Goal: Navigation & Orientation: Understand site structure

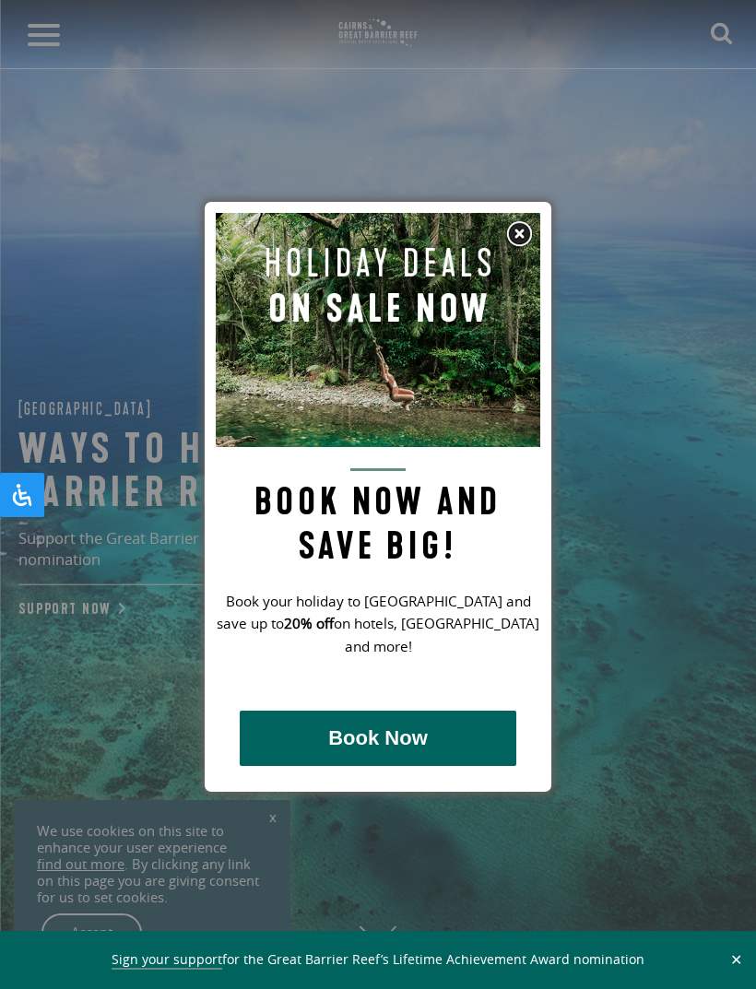
click at [525, 234] on img at bounding box center [519, 234] width 28 height 28
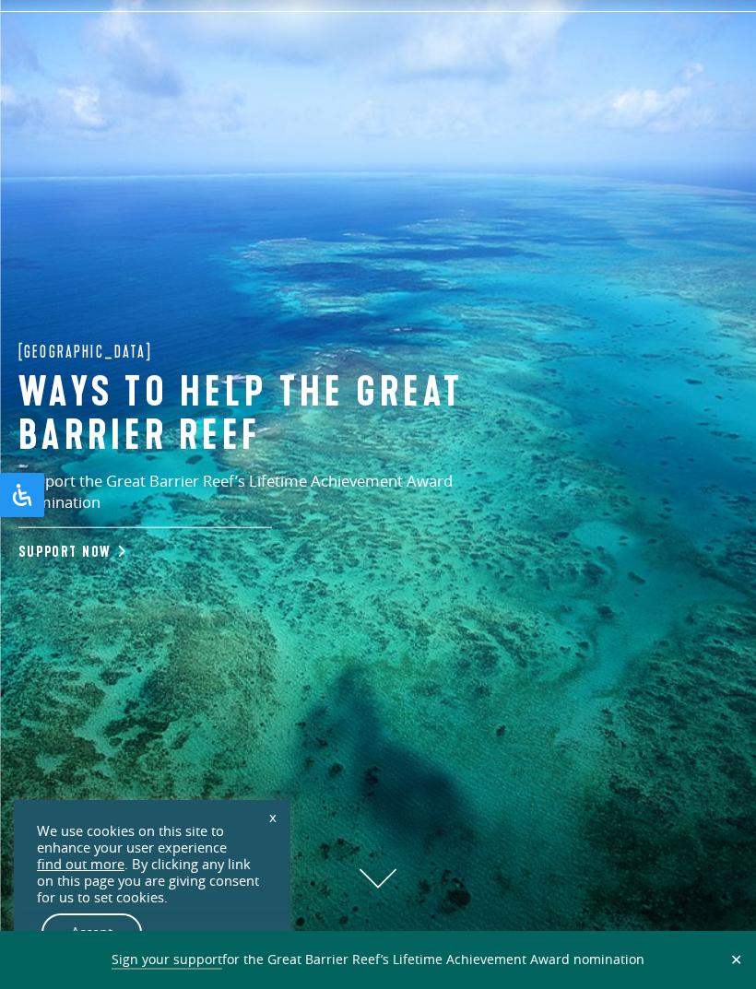
scroll to position [58, 0]
click at [272, 823] on link "x" at bounding box center [273, 816] width 26 height 41
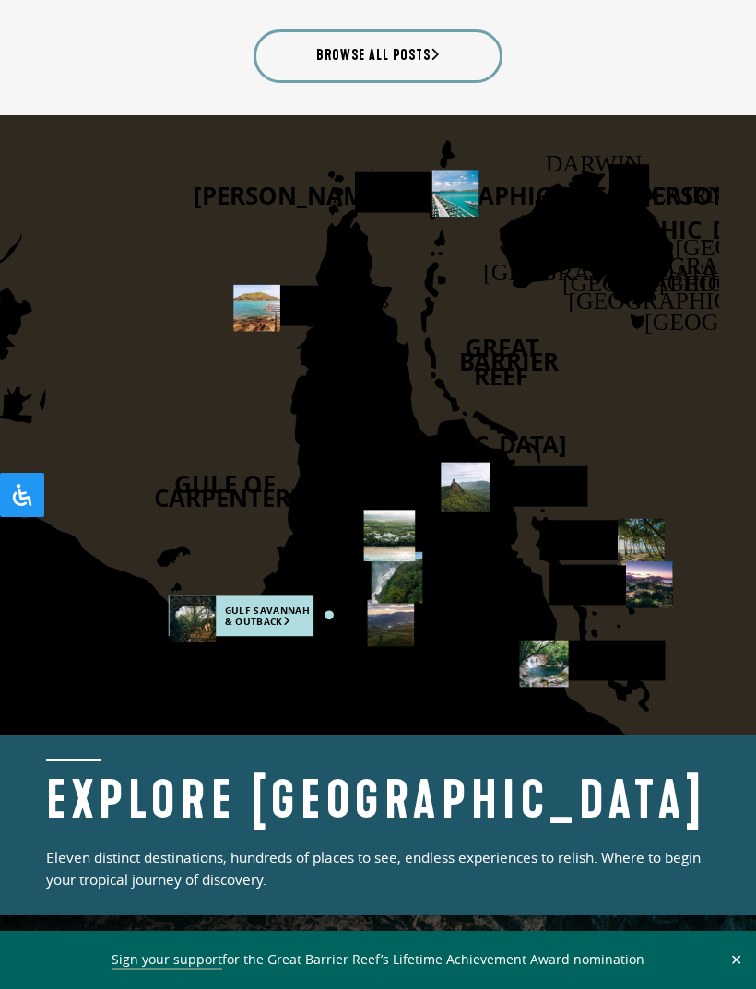
scroll to position [3666, 0]
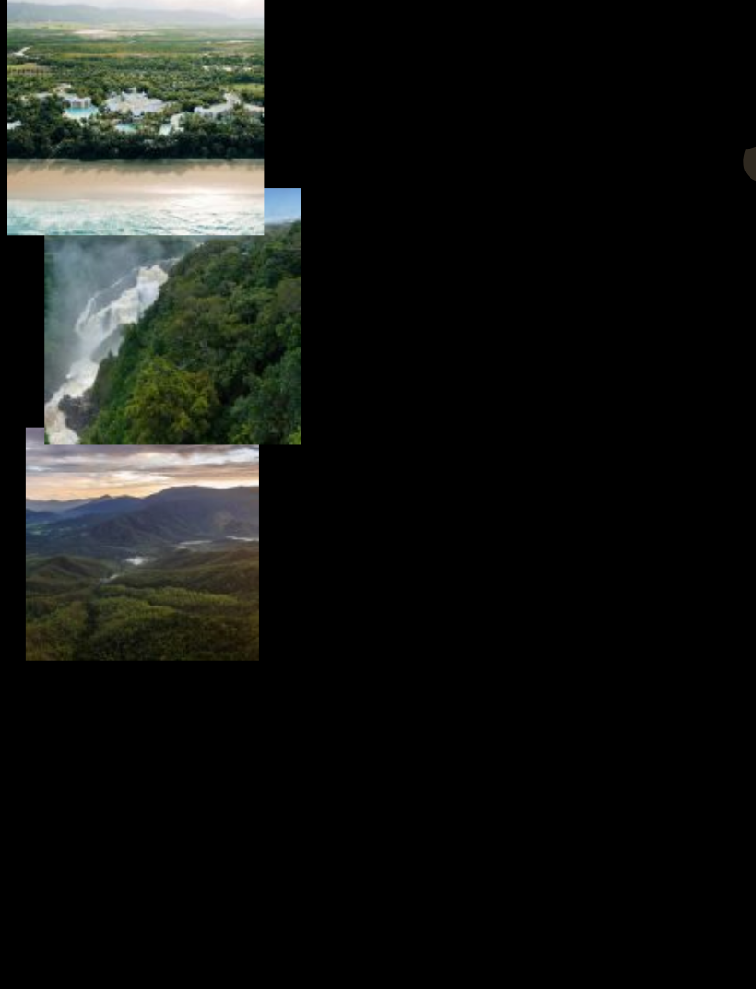
click at [372, 519] on rect at bounding box center [434, 539] width 124 height 41
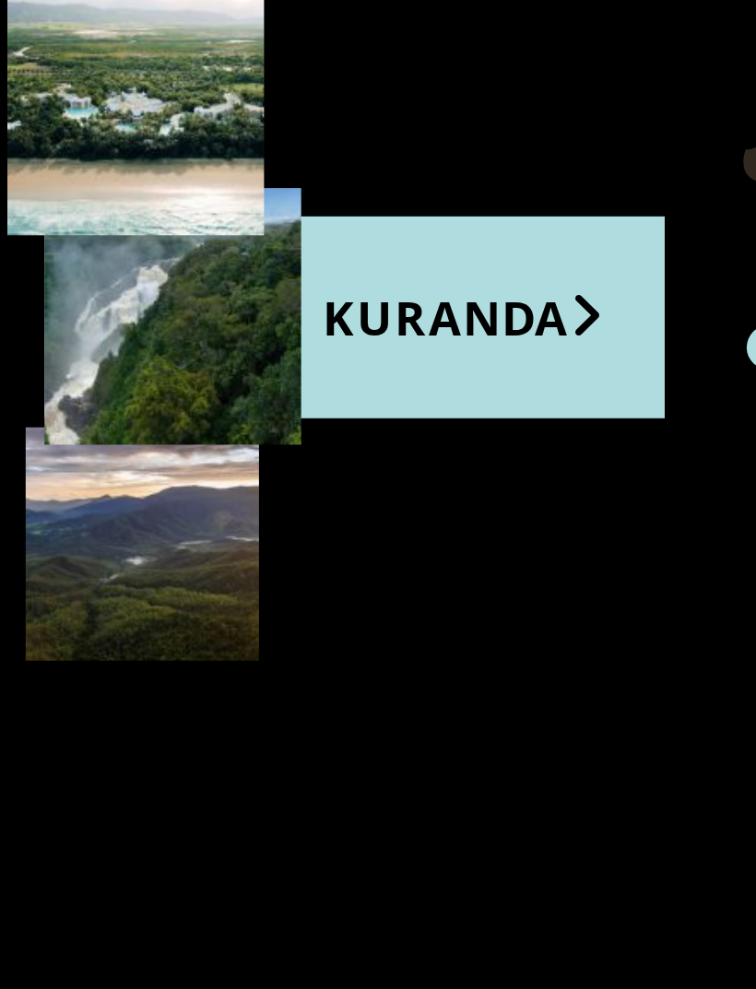
click at [372, 519] on rect at bounding box center [434, 539] width 124 height 41
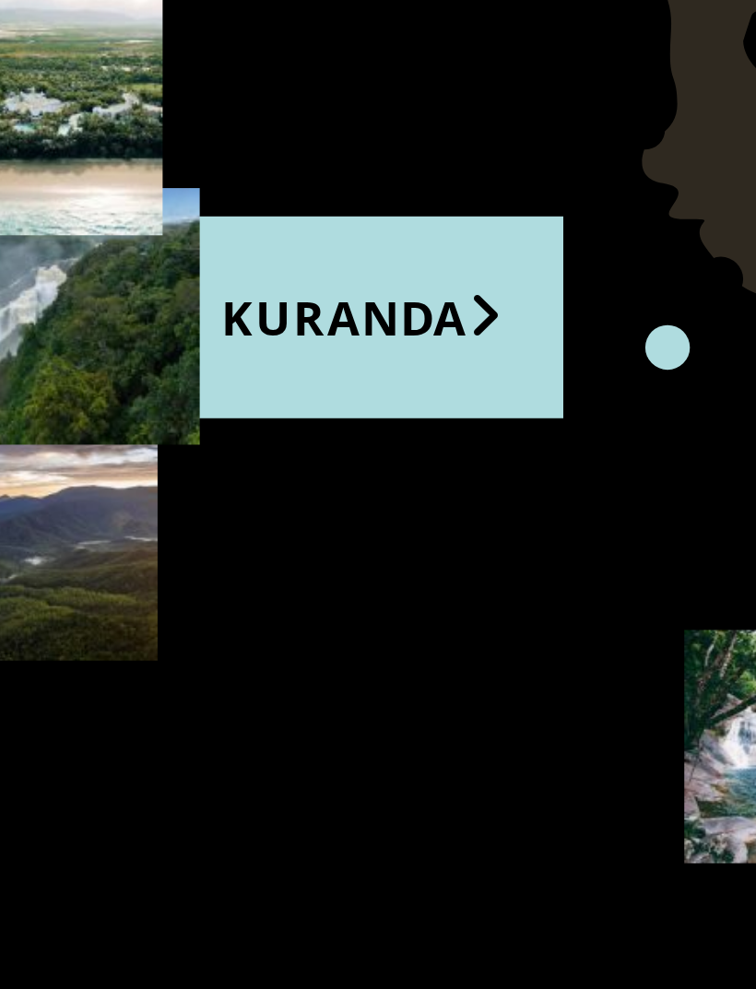
click at [512, 540] on circle at bounding box center [516, 544] width 9 height 9
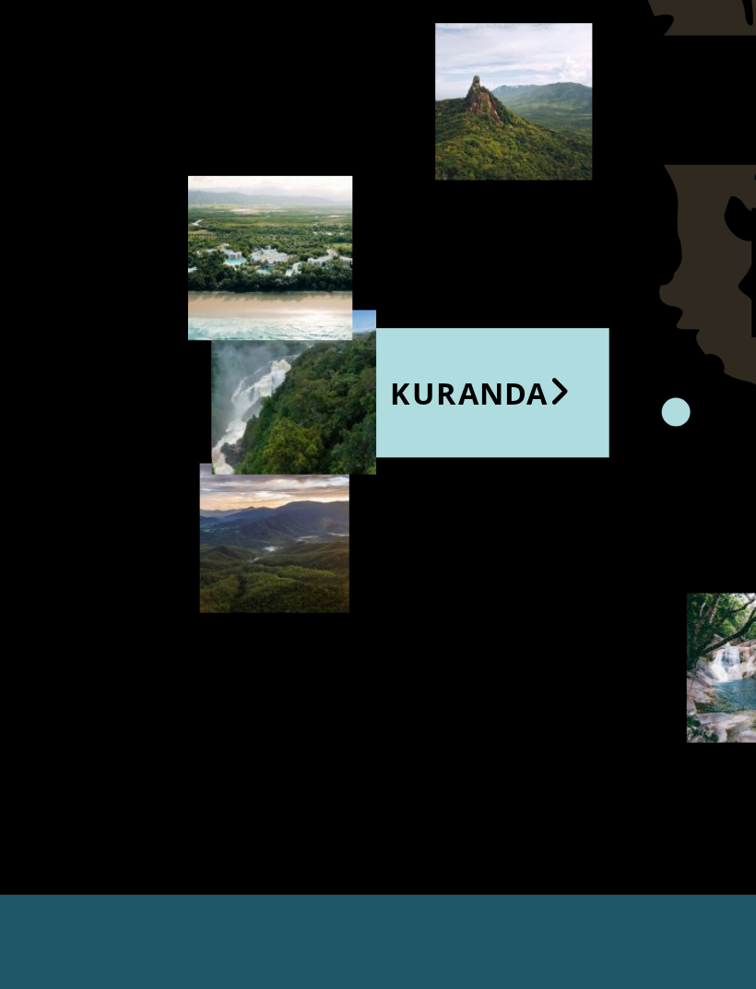
click at [372, 519] on rect at bounding box center [434, 539] width 124 height 41
click at [368, 564] on rect at bounding box center [430, 584] width 124 height 41
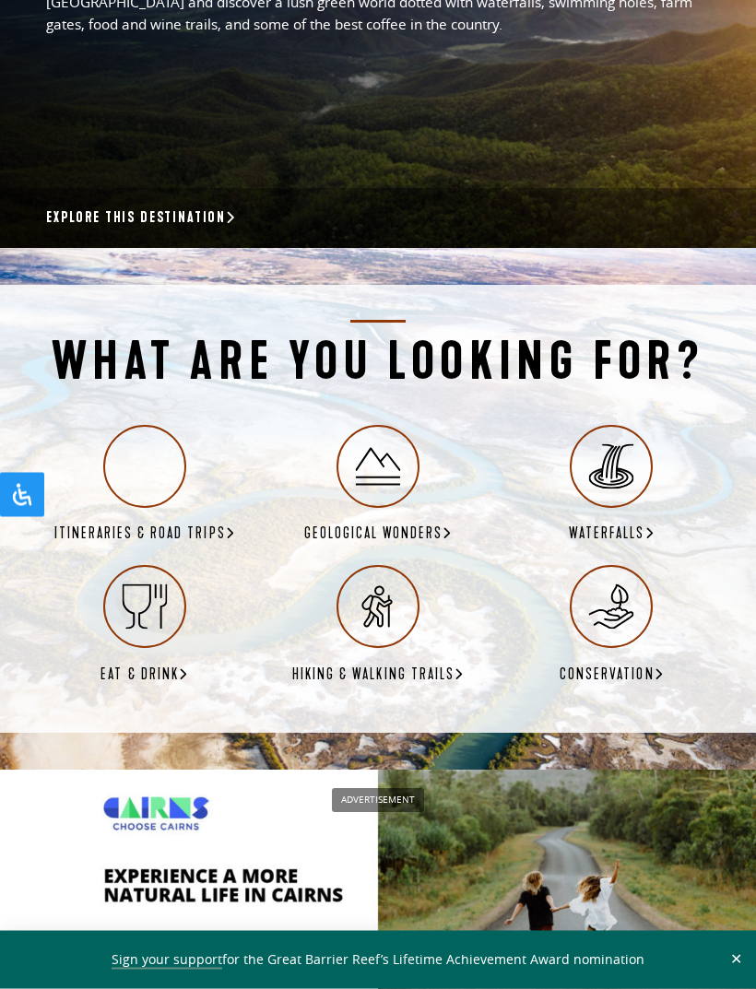
scroll to position [4691, 0]
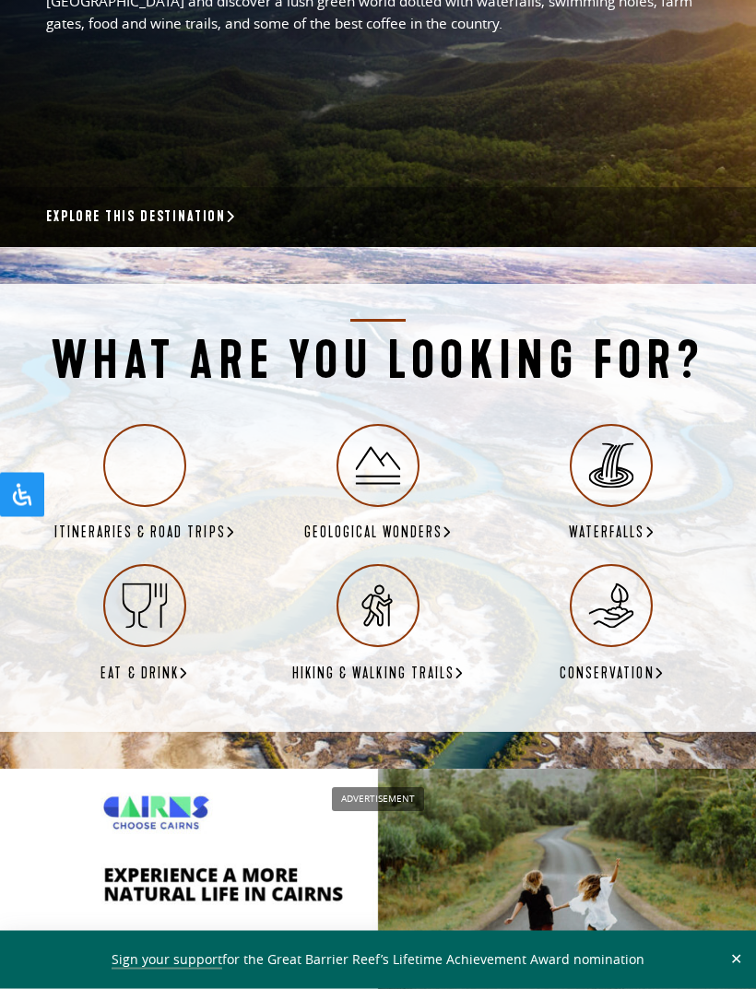
click at [382, 485] on use at bounding box center [377, 466] width 45 height 38
